Goal: Navigation & Orientation: Find specific page/section

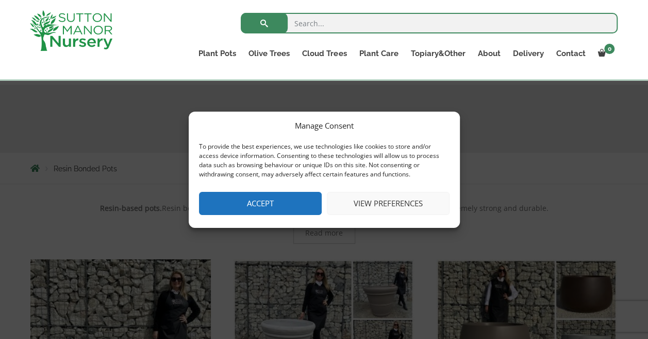
scroll to position [103, 0]
click at [265, 200] on button "Accept" at bounding box center [260, 203] width 123 height 23
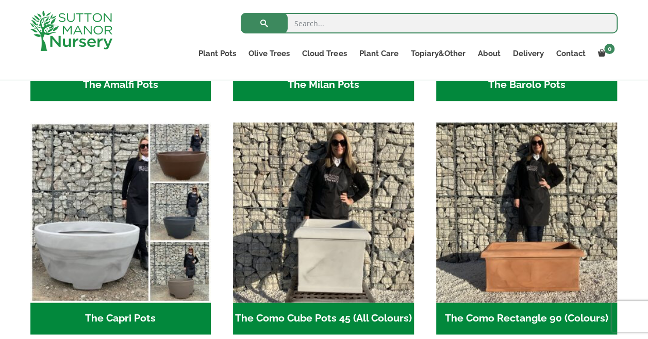
scroll to position [464, 0]
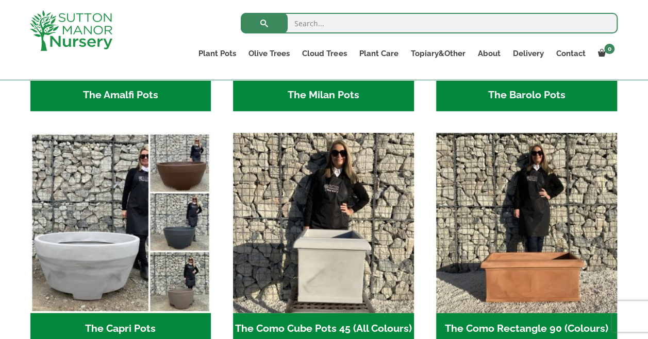
click at [116, 225] on img "Visit product category The Capri Pots" at bounding box center [120, 223] width 181 height 181
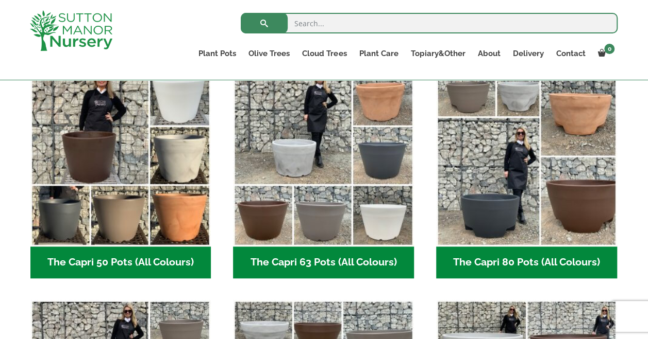
scroll to position [258, 0]
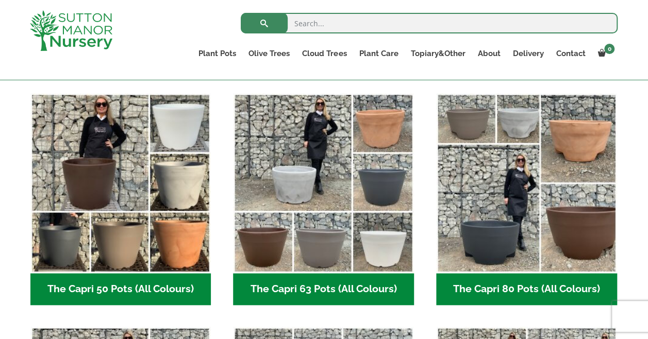
click at [109, 182] on img "Visit product category The Capri 50 Pots (All Colours)" at bounding box center [120, 183] width 181 height 181
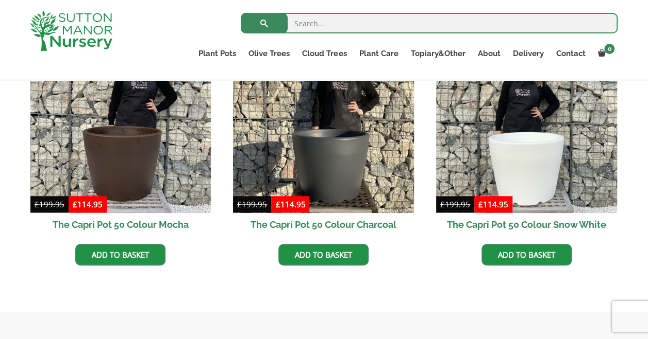
scroll to position [618, 0]
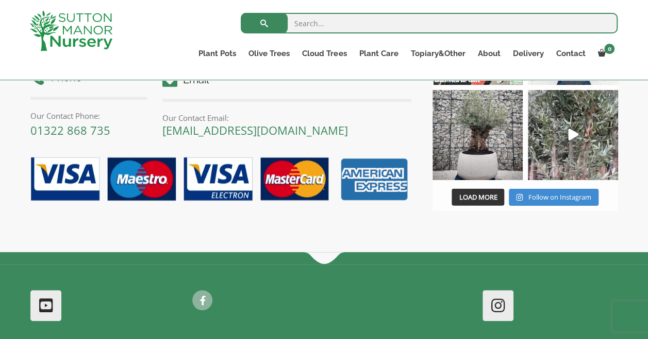
scroll to position [1133, 0]
